Goal: Task Accomplishment & Management: Use online tool/utility

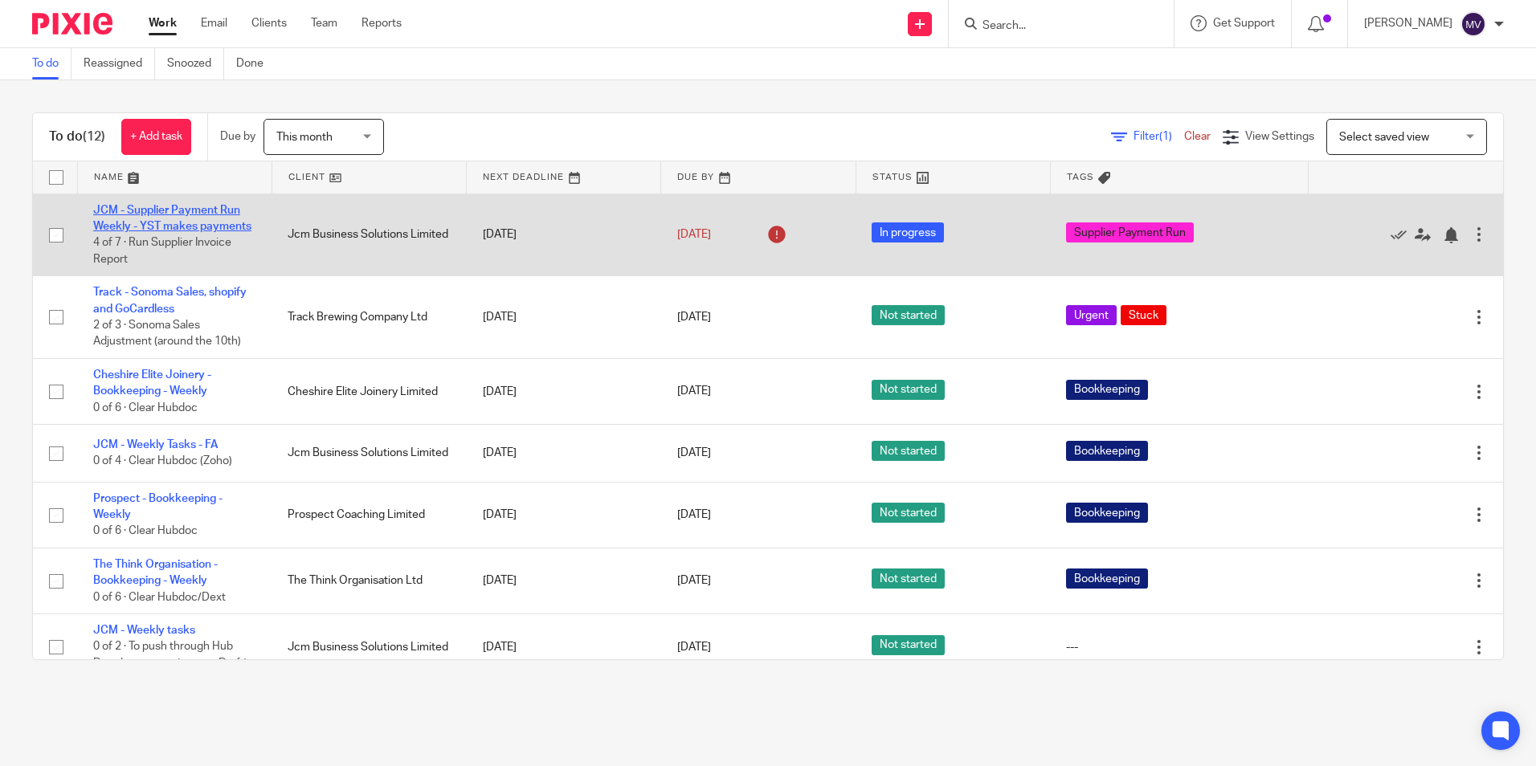
click at [157, 215] on link "JCM - Supplier Payment Run Weekly - YST makes payments" at bounding box center [172, 218] width 158 height 27
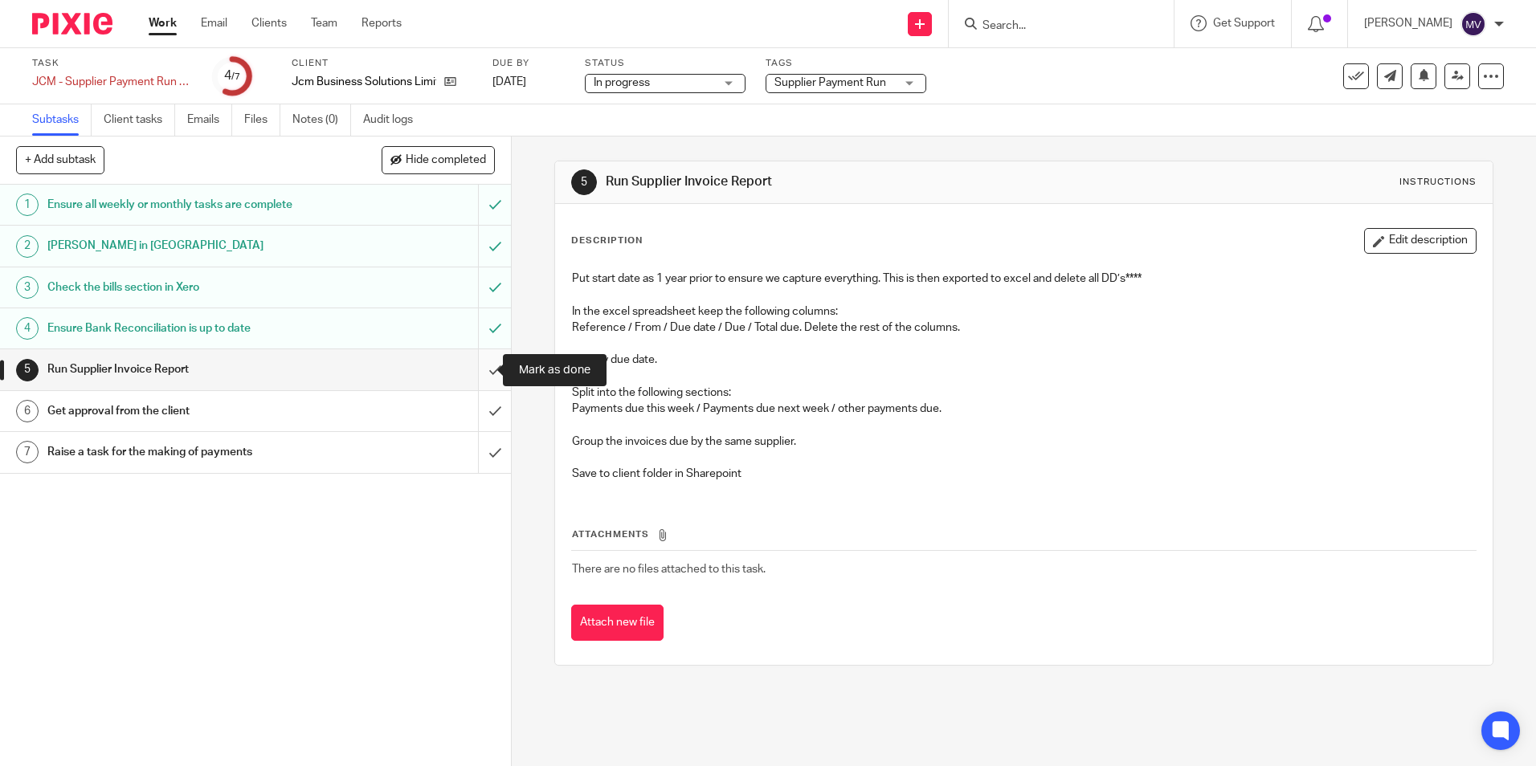
click at [477, 372] on input "submit" at bounding box center [255, 369] width 511 height 40
click at [492, 409] on input "submit" at bounding box center [255, 411] width 511 height 40
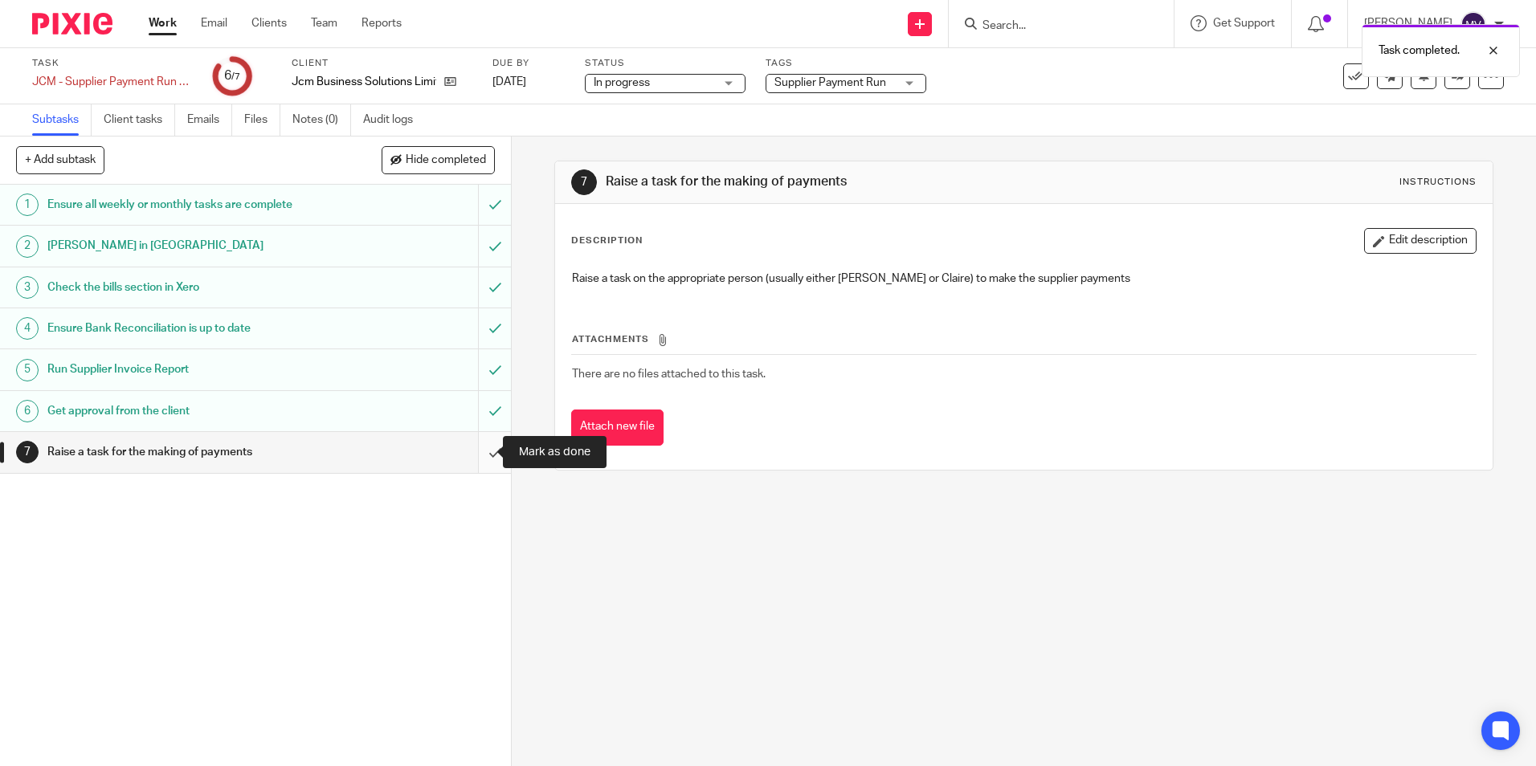
click at [477, 455] on input "submit" at bounding box center [255, 452] width 511 height 40
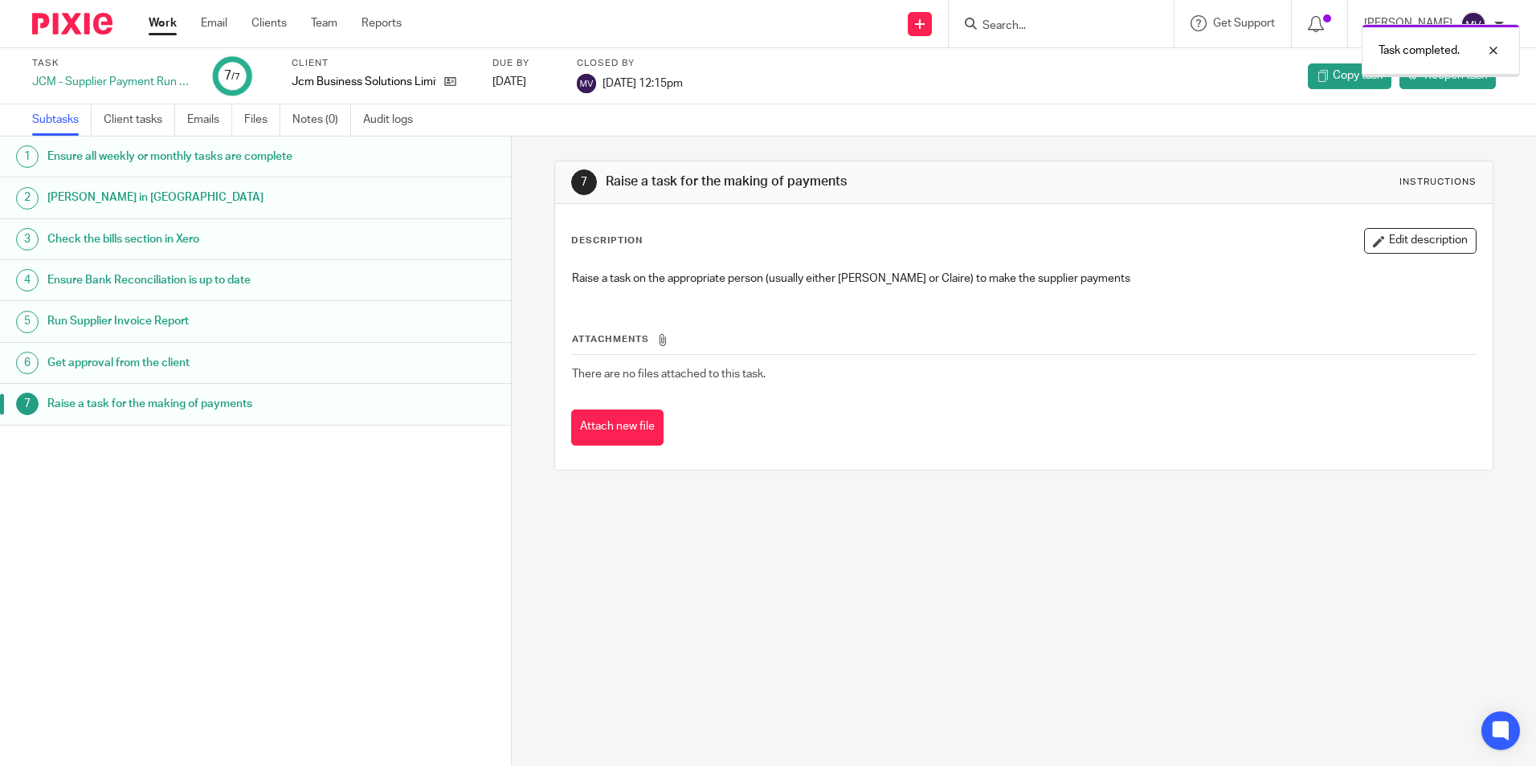
click at [166, 20] on link "Work" at bounding box center [163, 23] width 28 height 16
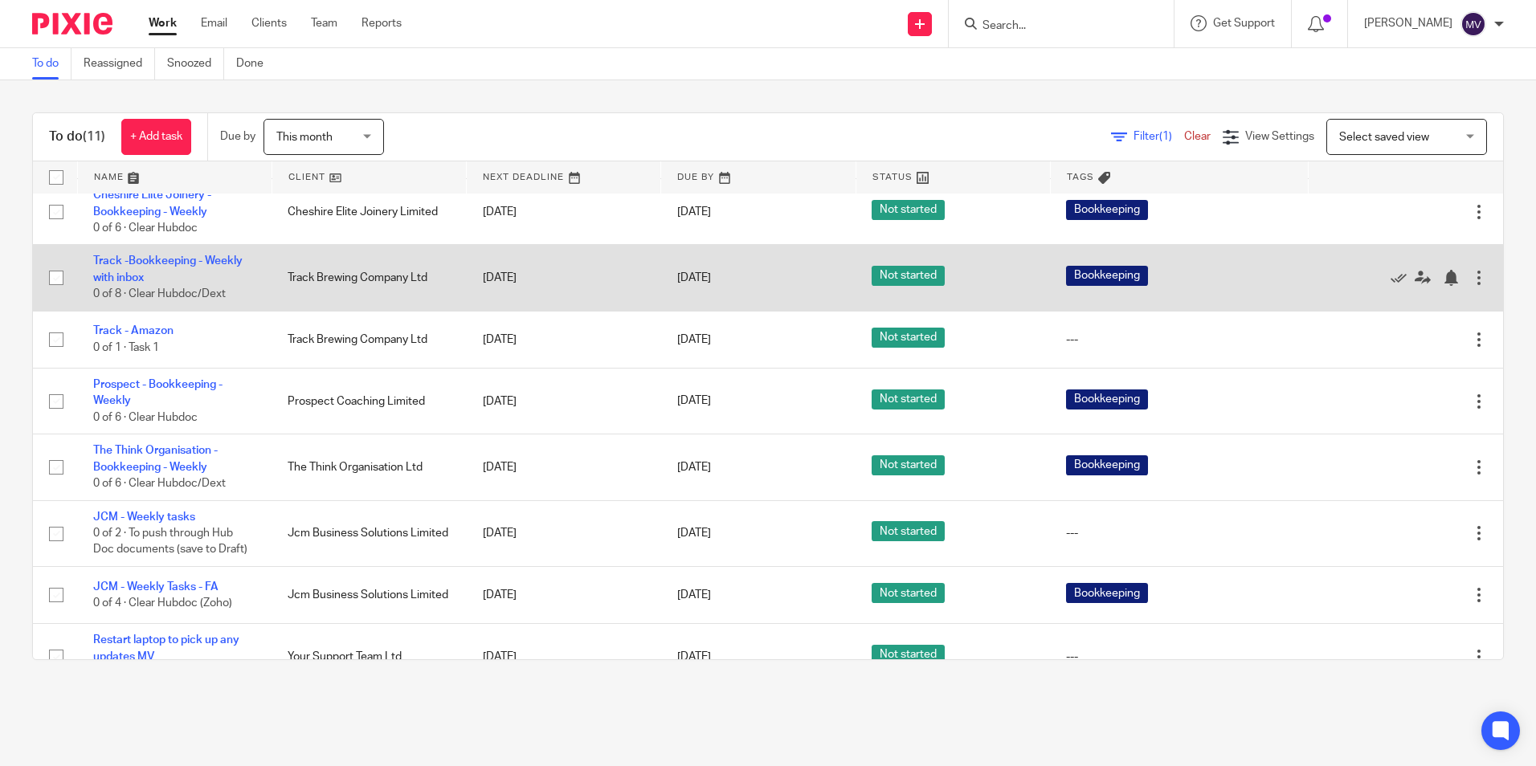
scroll to position [259, 0]
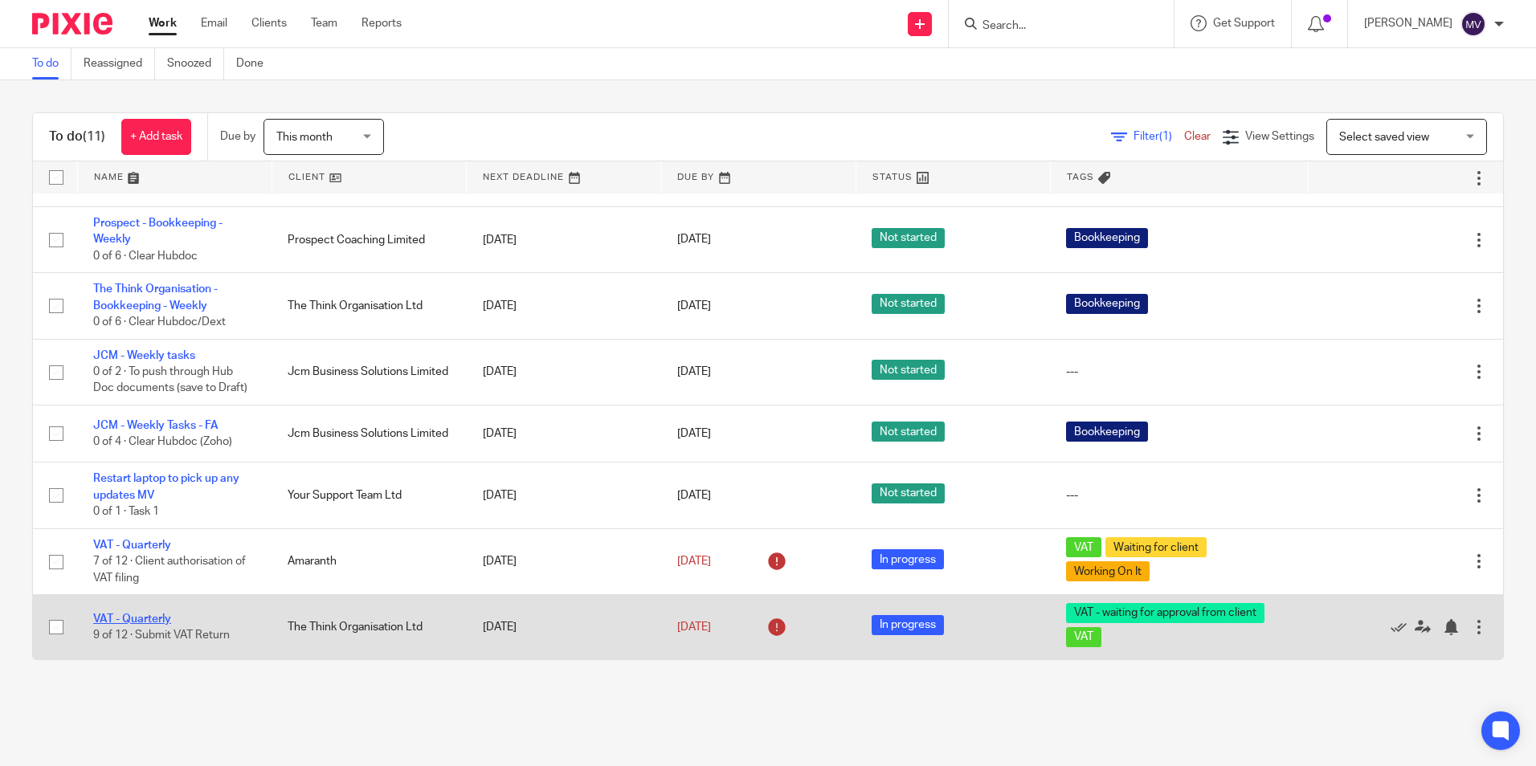
click at [155, 621] on link "VAT - Quarterly" at bounding box center [132, 619] width 78 height 11
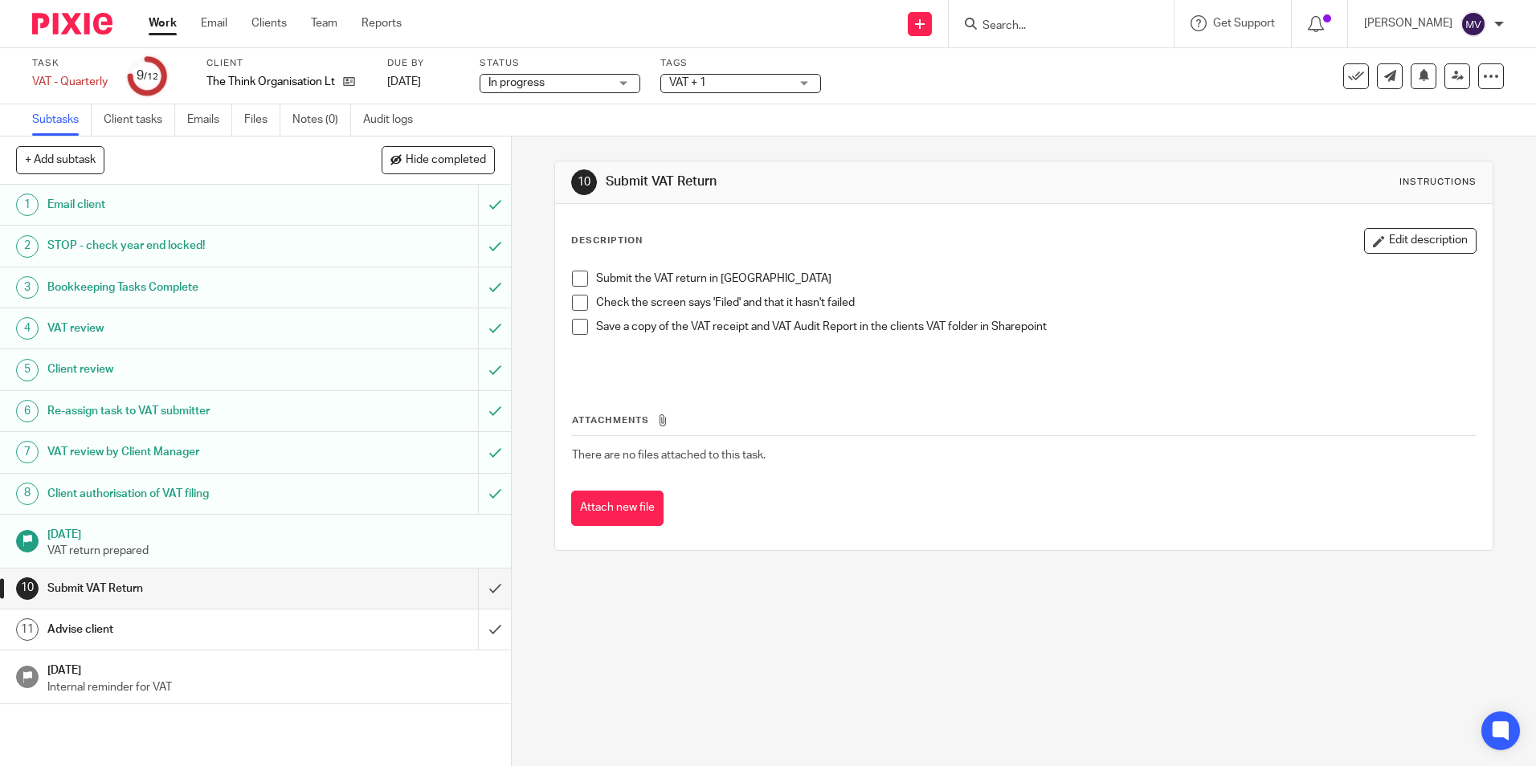
drag, startPoint x: 693, startPoint y: 66, endPoint x: 697, endPoint y: 81, distance: 15.8
click at [693, 67] on label "Tags" at bounding box center [740, 63] width 161 height 13
click at [697, 81] on span "VAT + 1" at bounding box center [687, 82] width 37 height 11
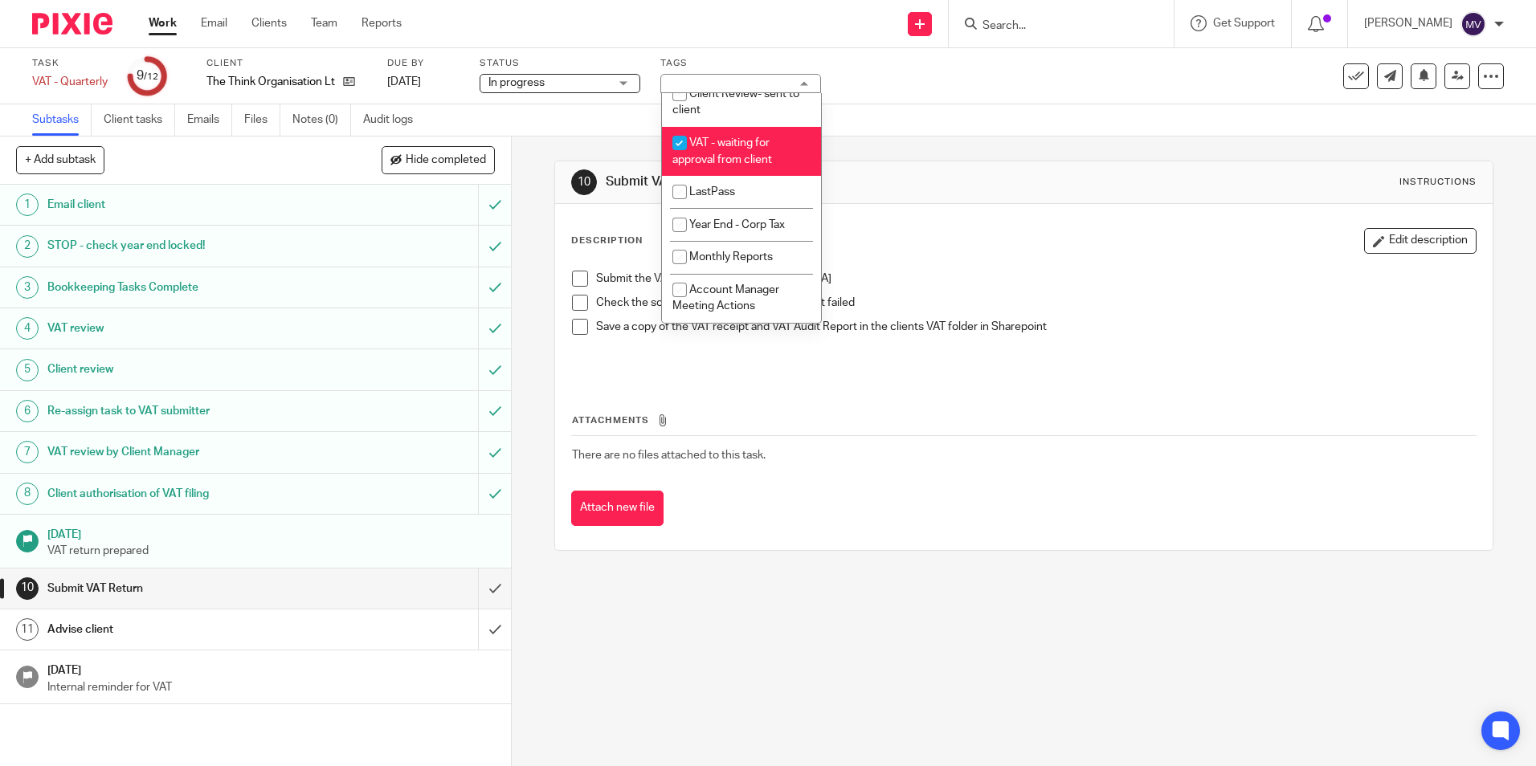
scroll to position [652, 0]
click at [680, 139] on input "checkbox" at bounding box center [679, 143] width 31 height 31
checkbox input "false"
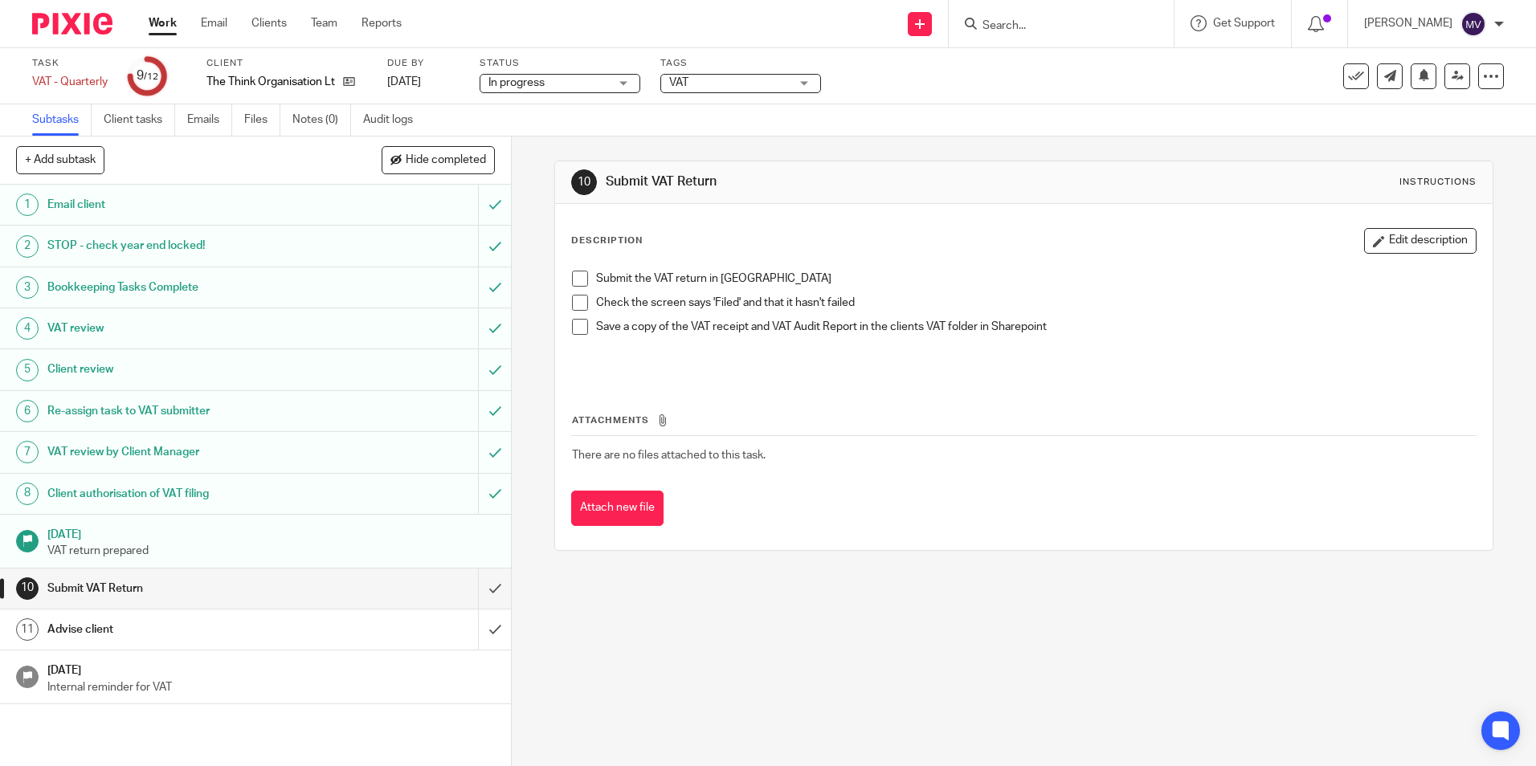
click at [573, 277] on span at bounding box center [580, 279] width 16 height 16
click at [576, 297] on span at bounding box center [580, 303] width 16 height 16
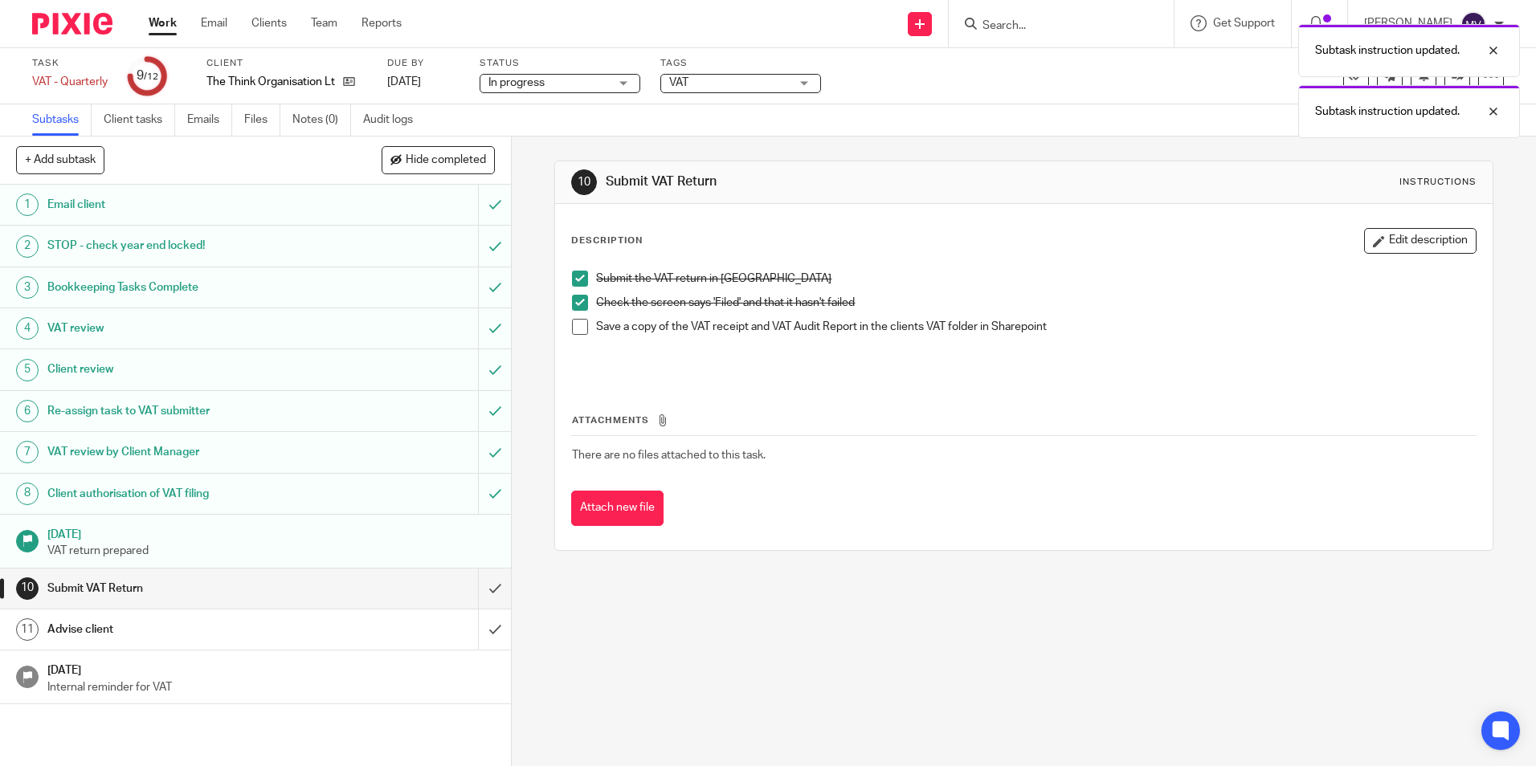
click at [576, 326] on span at bounding box center [580, 327] width 16 height 16
click at [480, 586] on input "submit" at bounding box center [255, 589] width 511 height 40
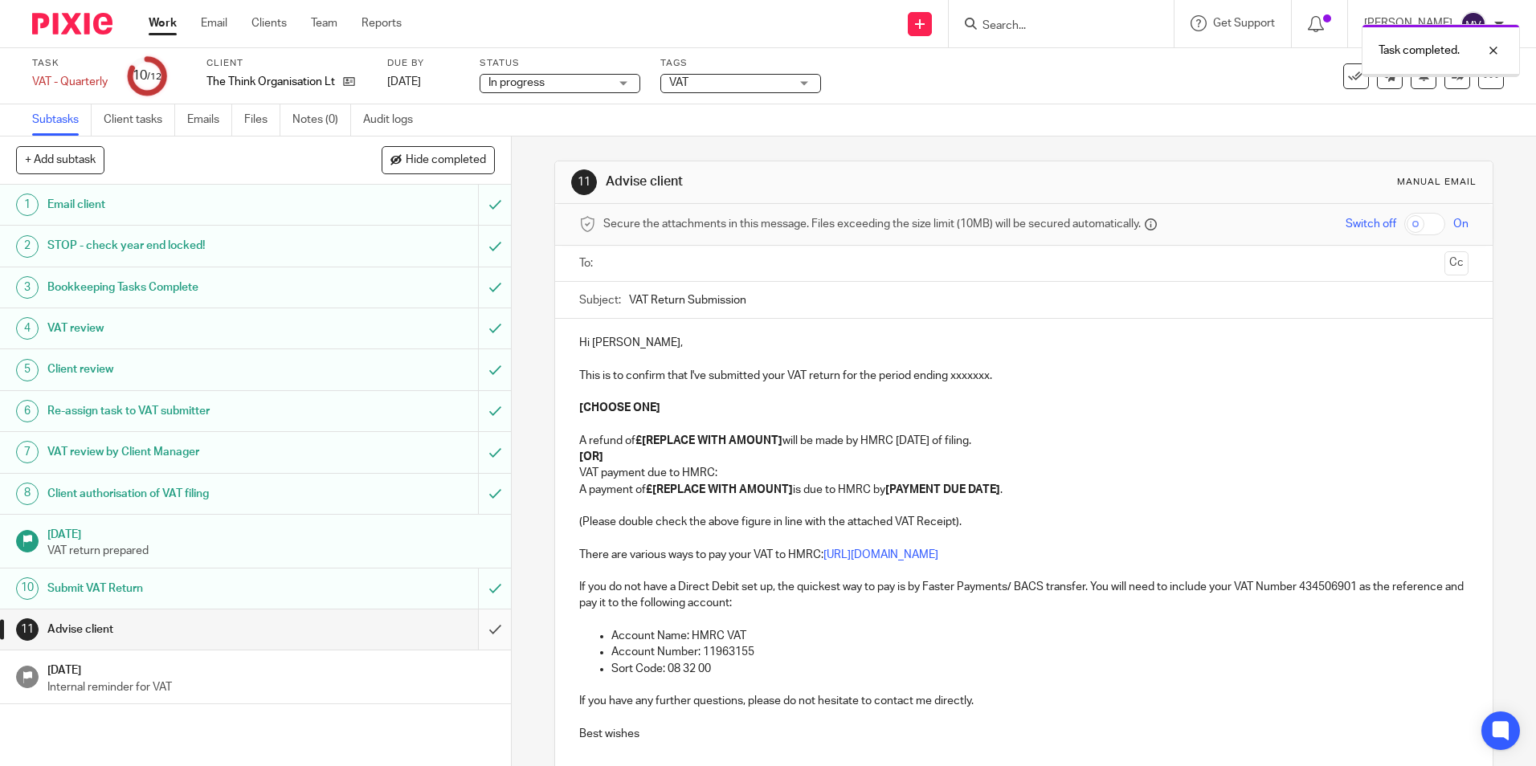
drag, startPoint x: 0, startPoint y: 0, endPoint x: 484, endPoint y: 633, distance: 796.7
click at [484, 633] on input "submit" at bounding box center [255, 630] width 511 height 40
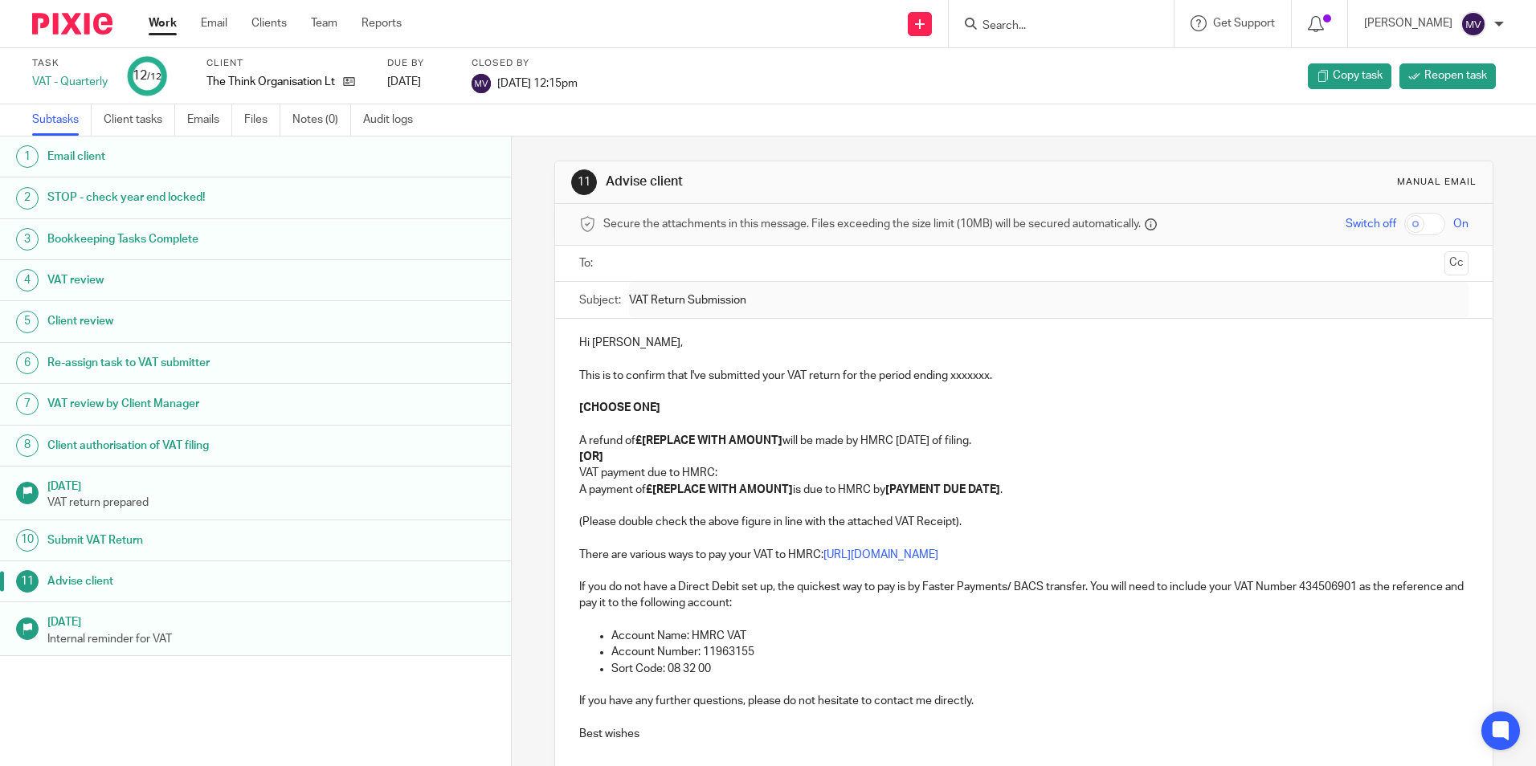
click at [168, 22] on link "Work" at bounding box center [163, 23] width 28 height 16
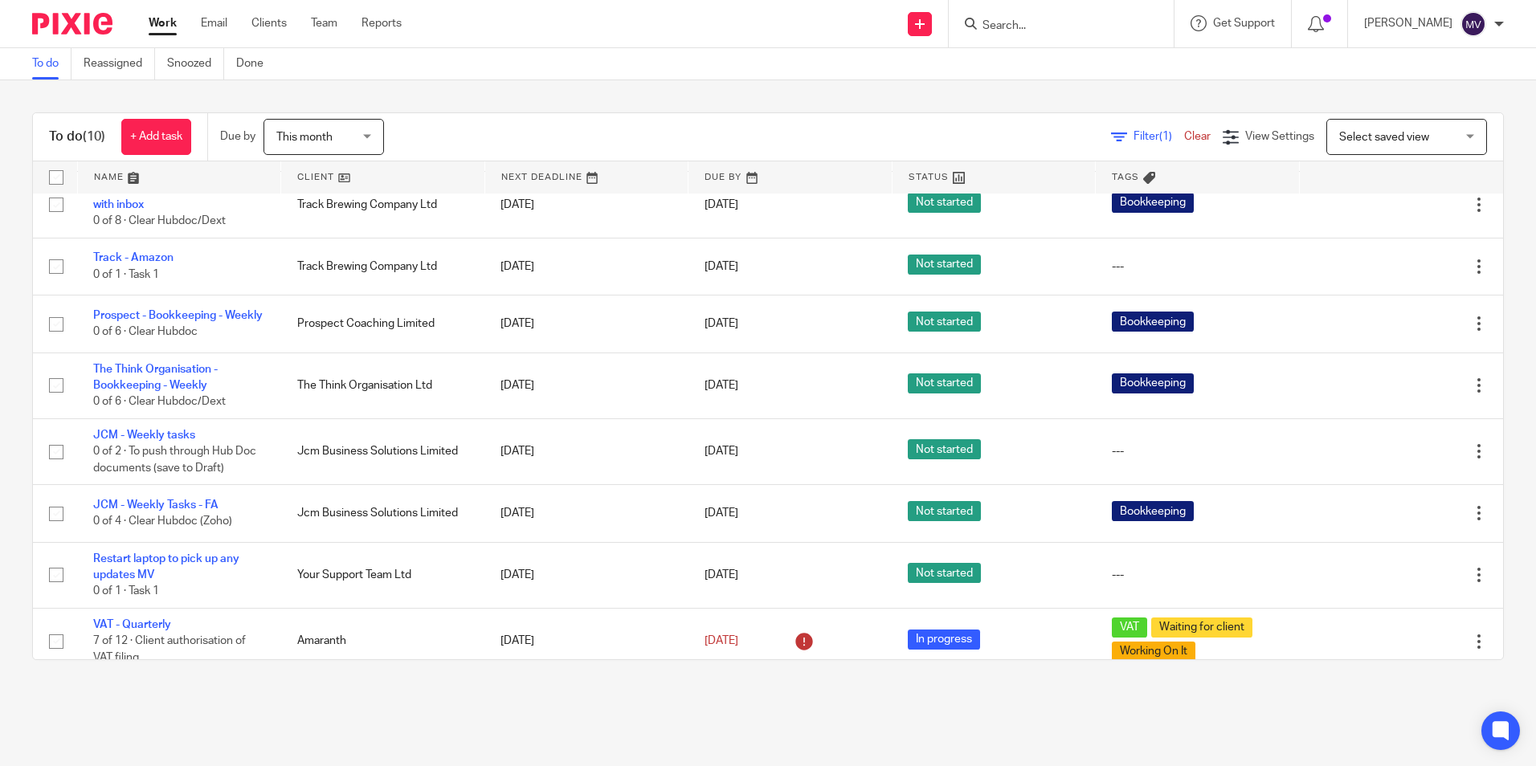
scroll to position [194, 0]
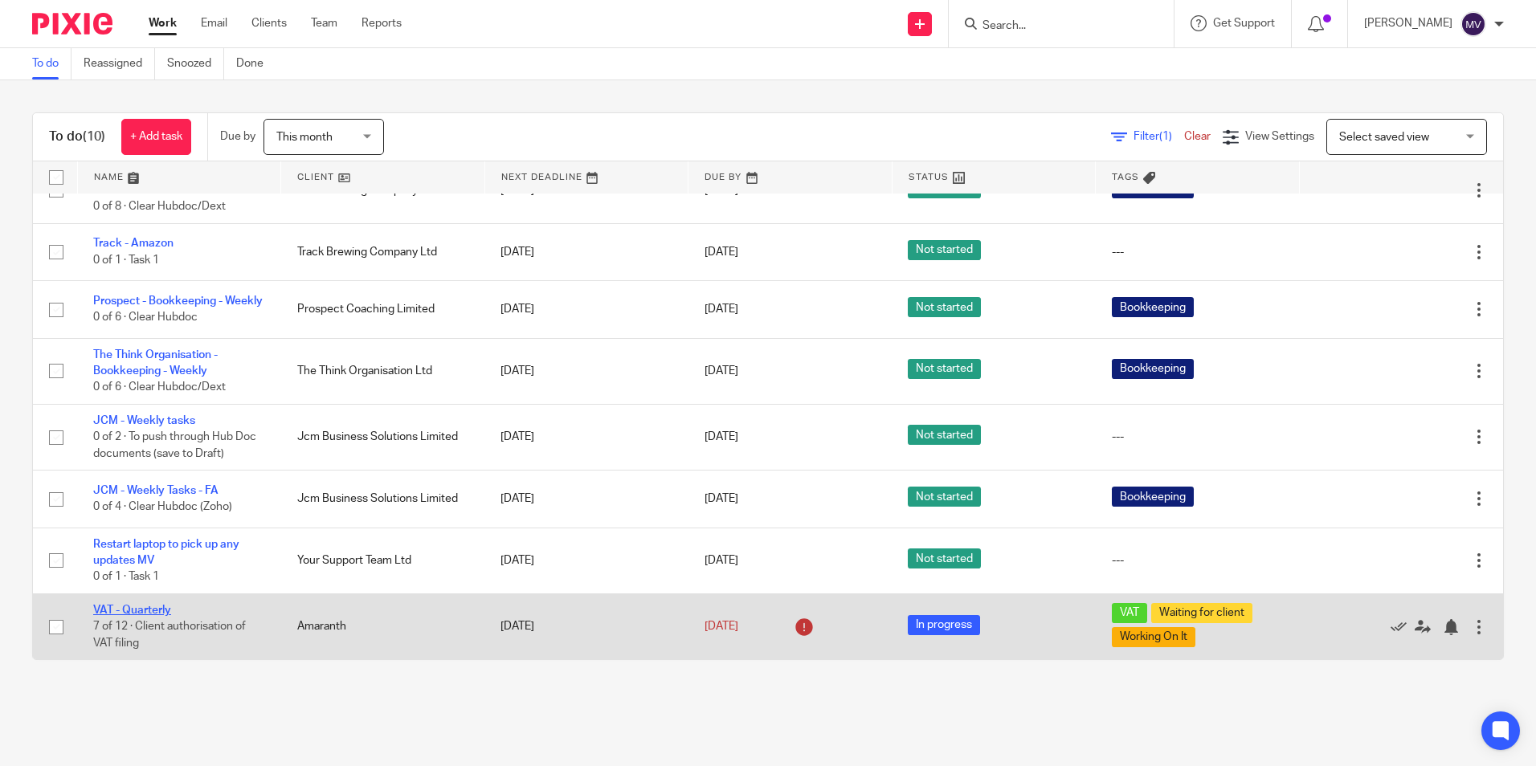
click at [154, 608] on link "VAT - Quarterly" at bounding box center [132, 610] width 78 height 11
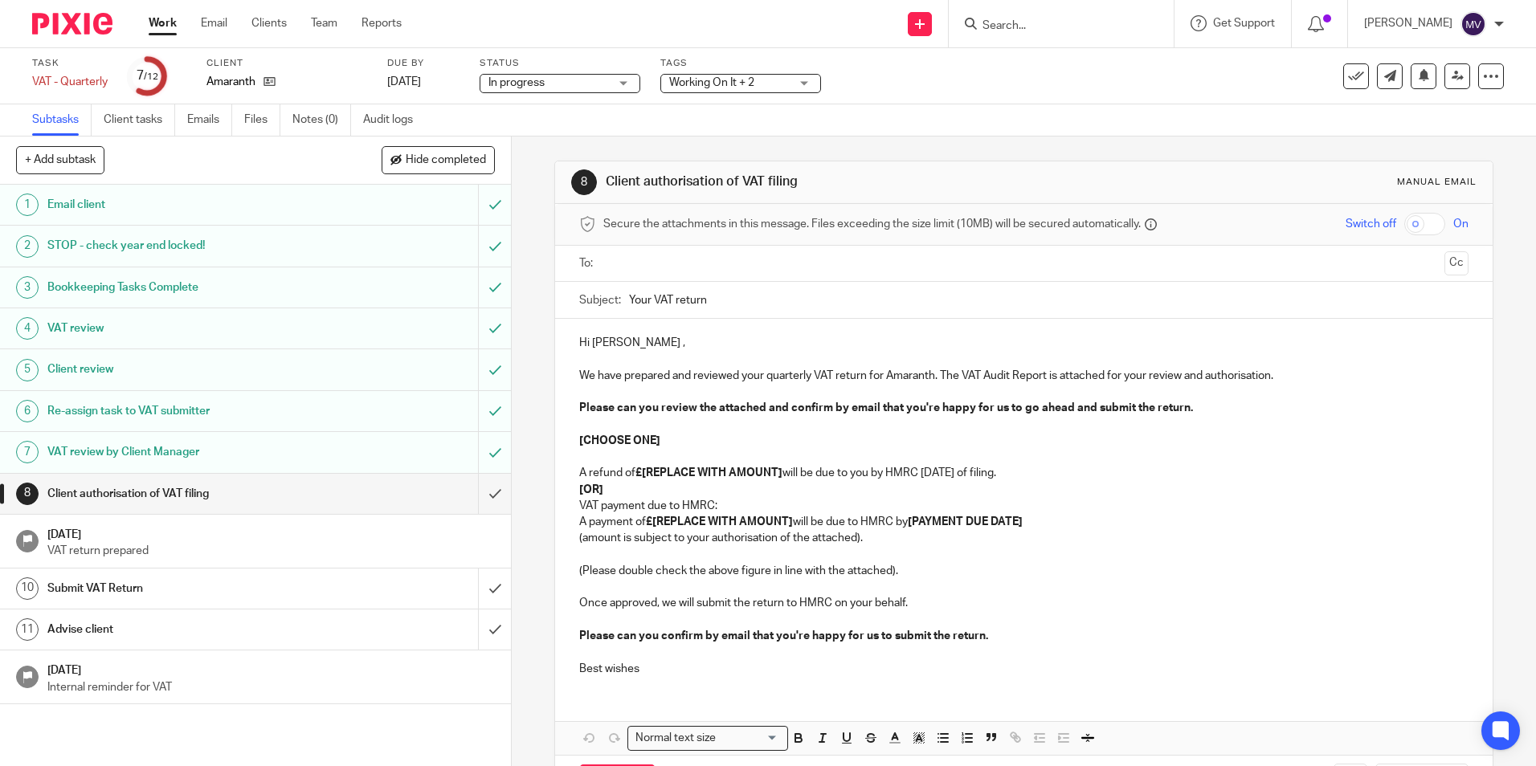
click at [758, 79] on span "Working On It + 2" at bounding box center [729, 83] width 121 height 17
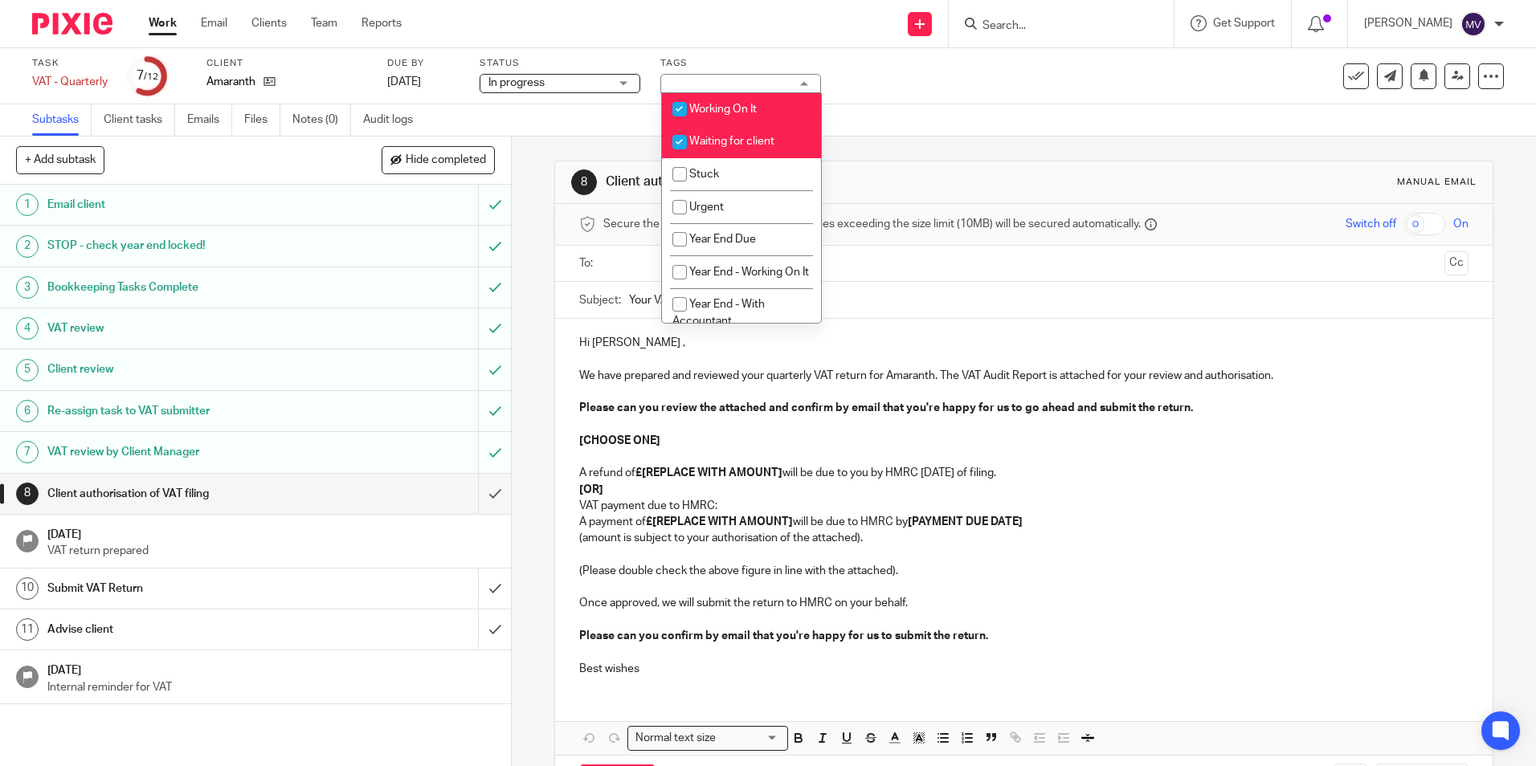
click at [678, 142] on input "checkbox" at bounding box center [679, 142] width 31 height 31
checkbox input "false"
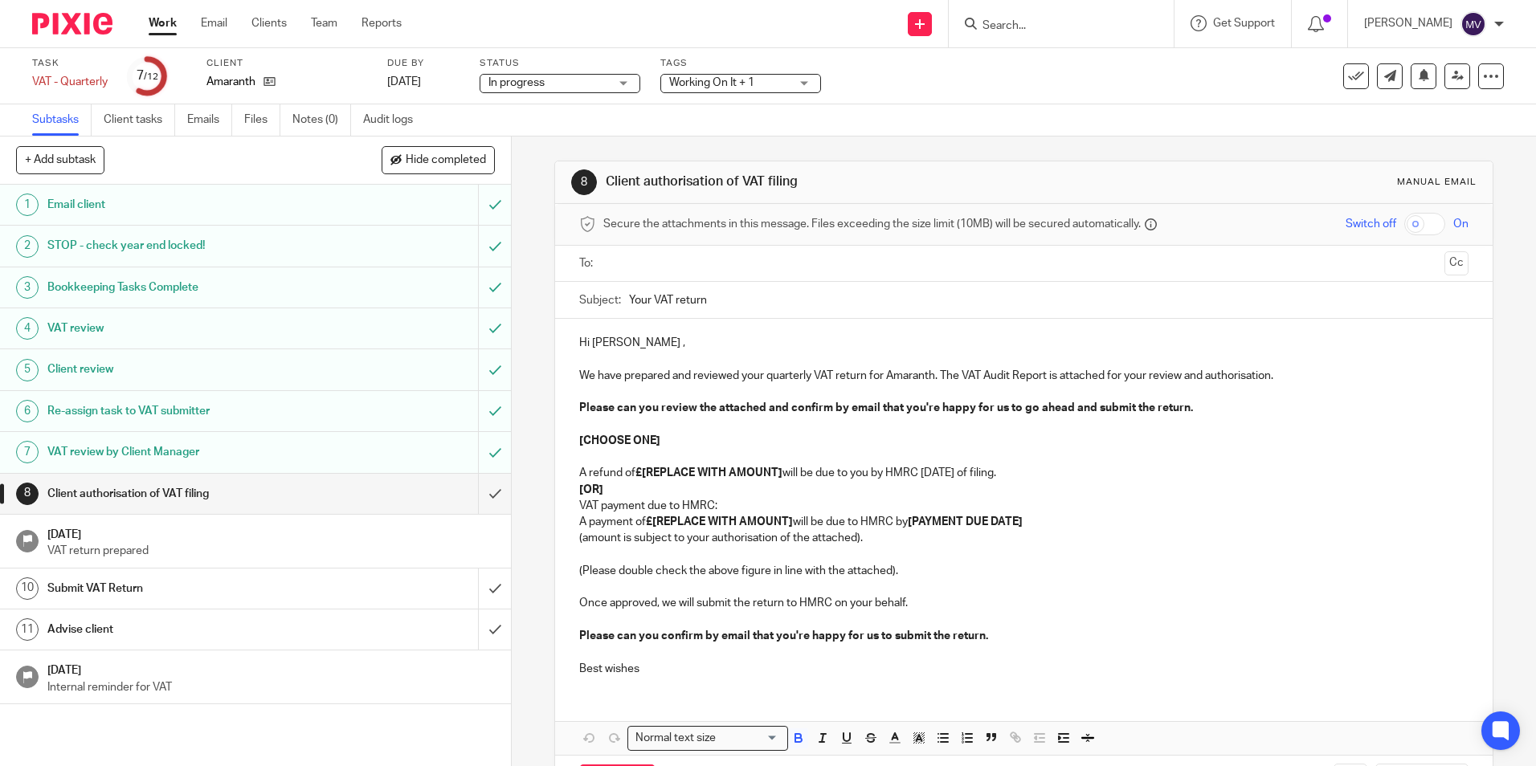
click at [1356, 400] on p "Please can you review the attached and confirm by email that you're happy for u…" at bounding box center [1023, 408] width 889 height 16
click at [157, 21] on link "Work" at bounding box center [163, 23] width 28 height 16
